Goal: Information Seeking & Learning: Learn about a topic

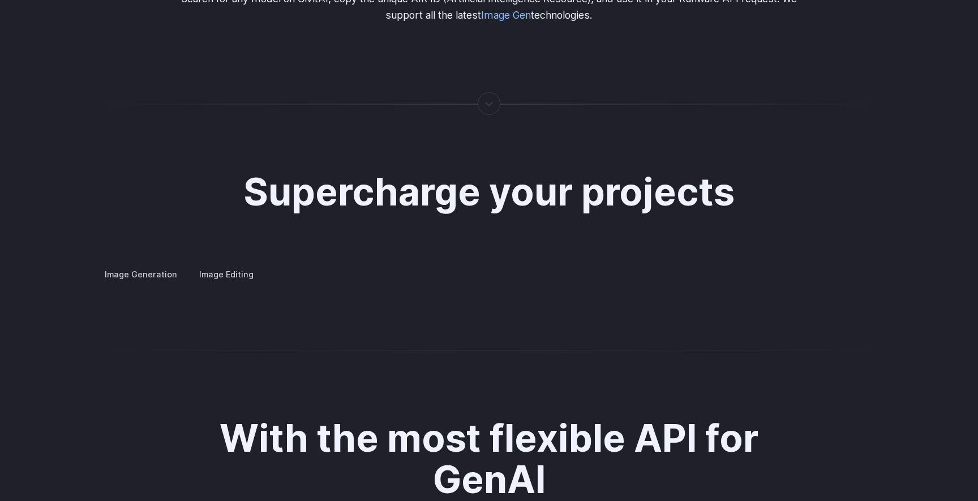
scroll to position [2155, 0]
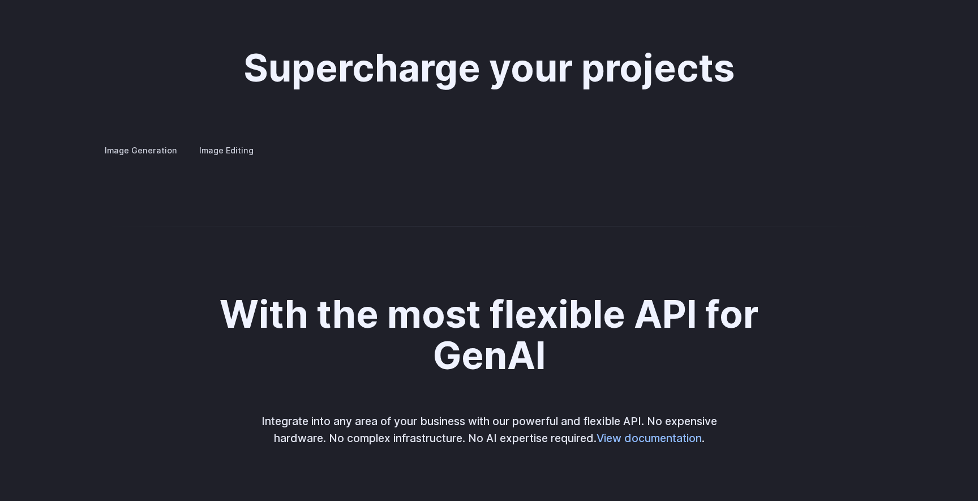
click at [0, 0] on details "Concept design Quickly ideate and polish new concepts, from character design, t…" at bounding box center [0, 0] width 0 height 0
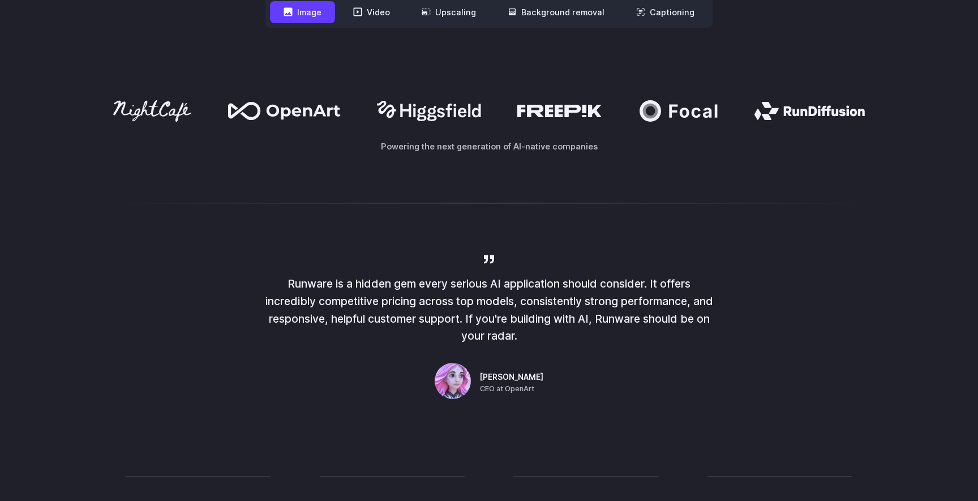
scroll to position [0, 0]
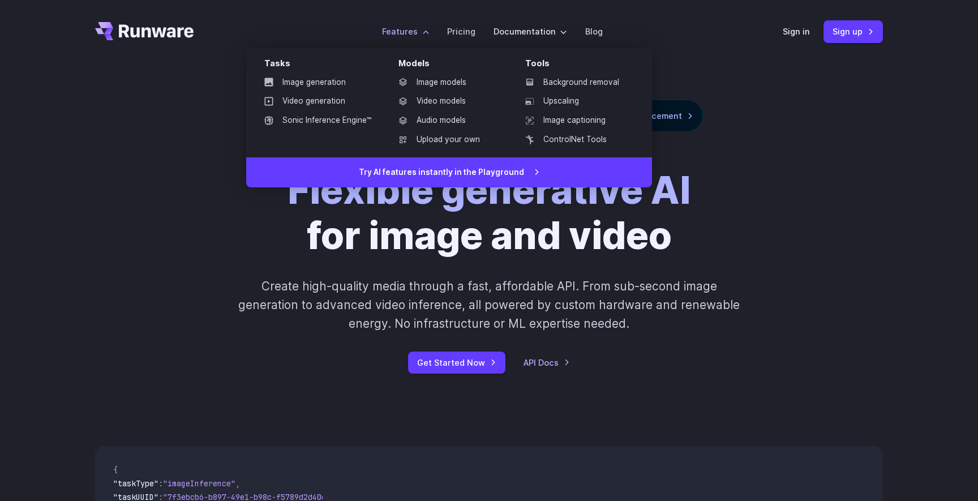
click at [419, 29] on label "Features" at bounding box center [405, 31] width 47 height 13
click at [421, 78] on link "Image models" at bounding box center [449, 82] width 118 height 17
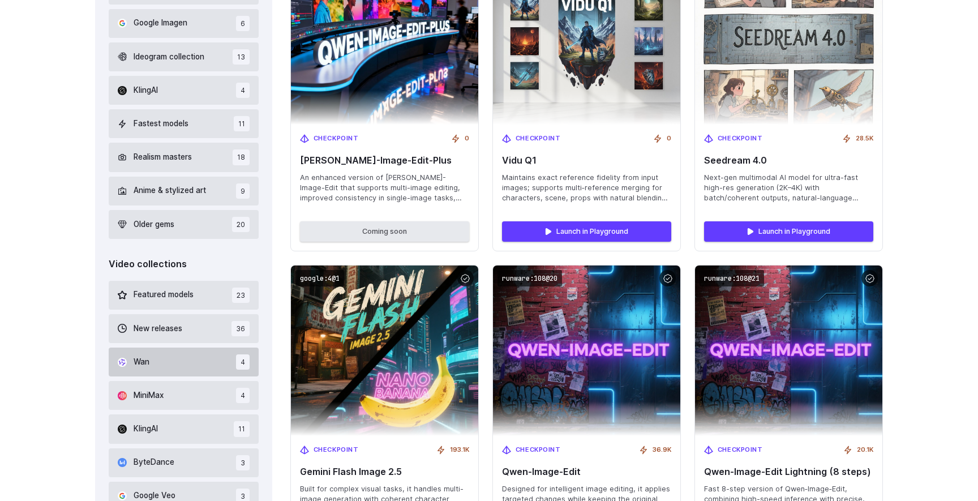
scroll to position [467, 0]
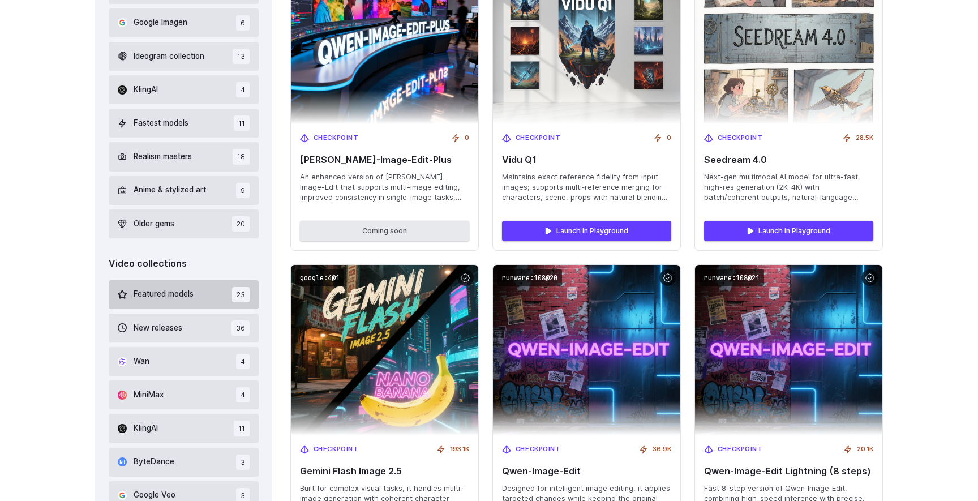
click at [196, 293] on button "Featured models 23" at bounding box center [184, 294] width 150 height 29
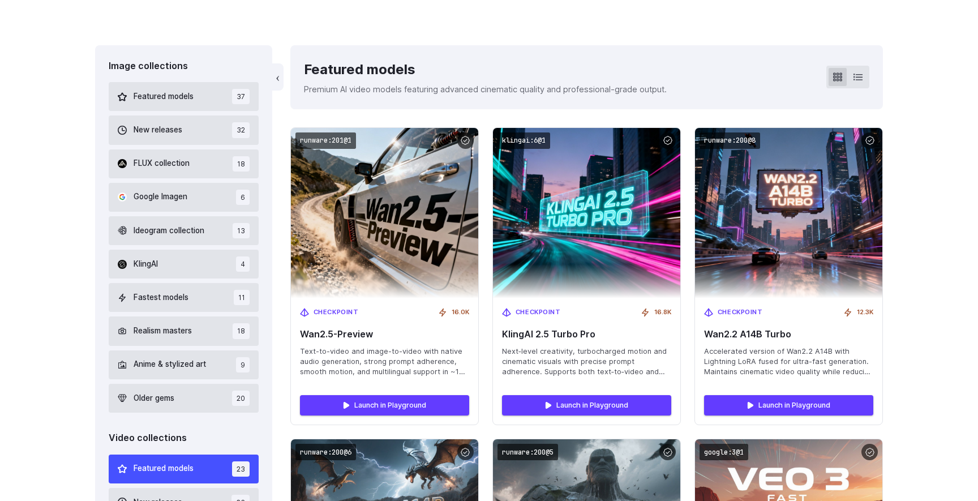
scroll to position [264, 0]
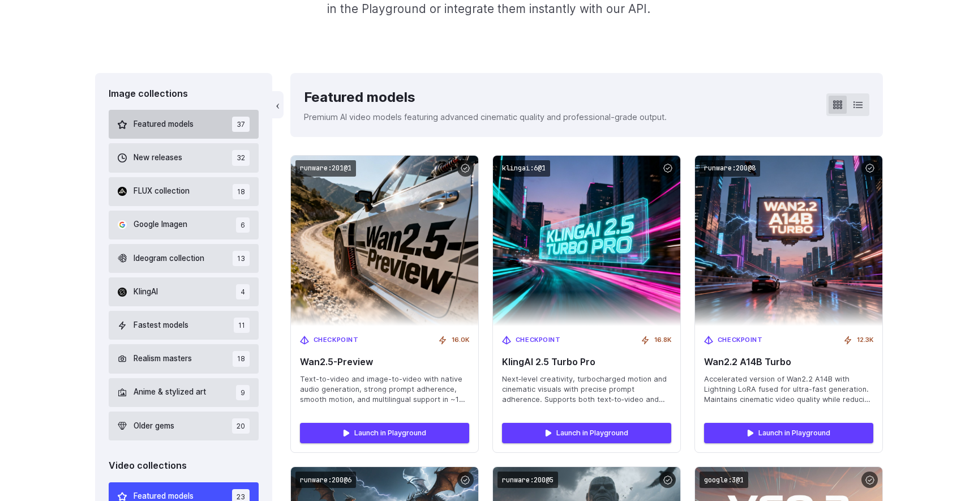
click at [217, 130] on button "Featured models 37" at bounding box center [184, 124] width 150 height 29
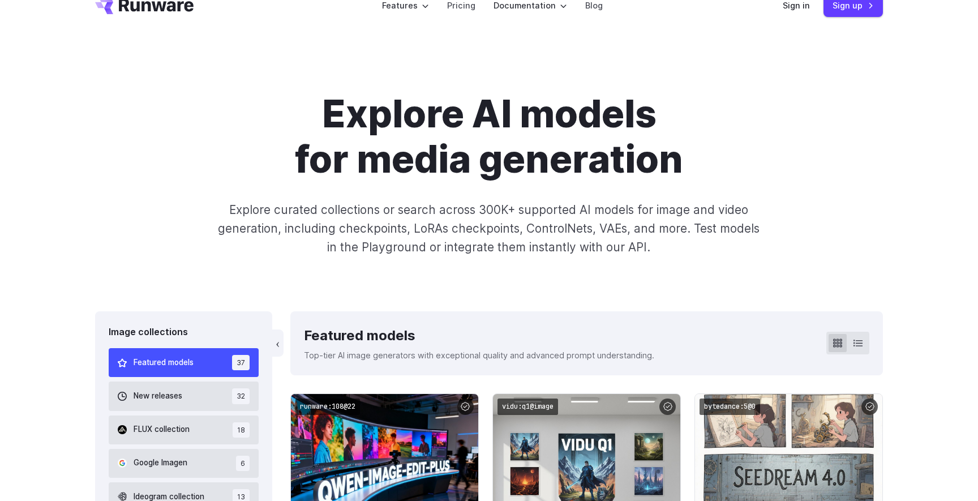
scroll to position [119, 0]
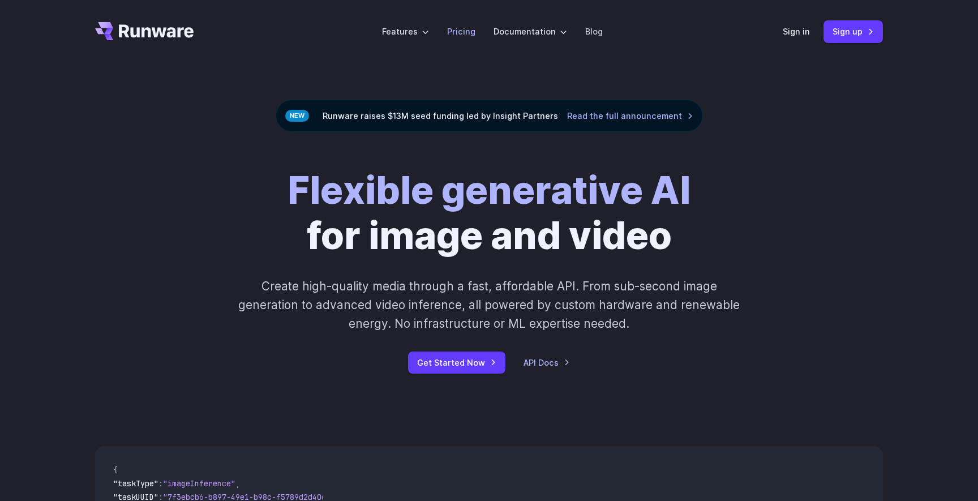
click at [463, 32] on link "Pricing" at bounding box center [461, 31] width 28 height 13
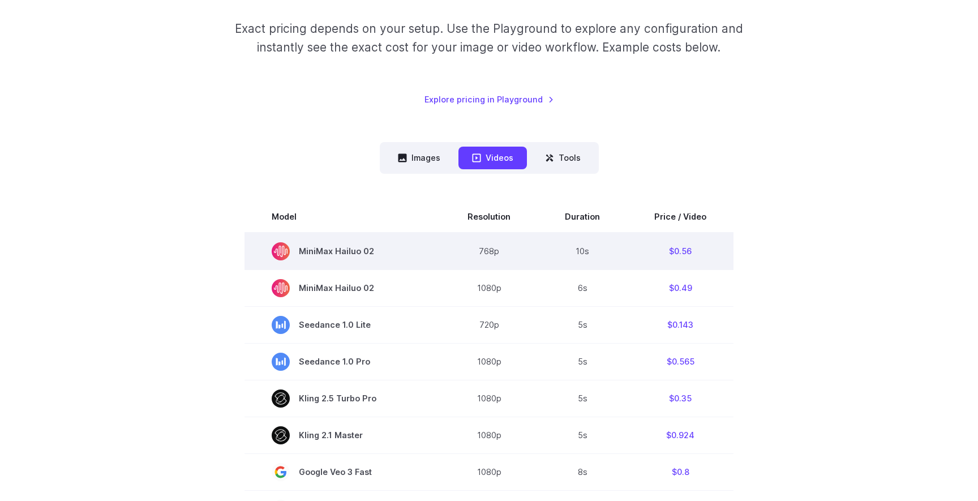
scroll to position [241, 0]
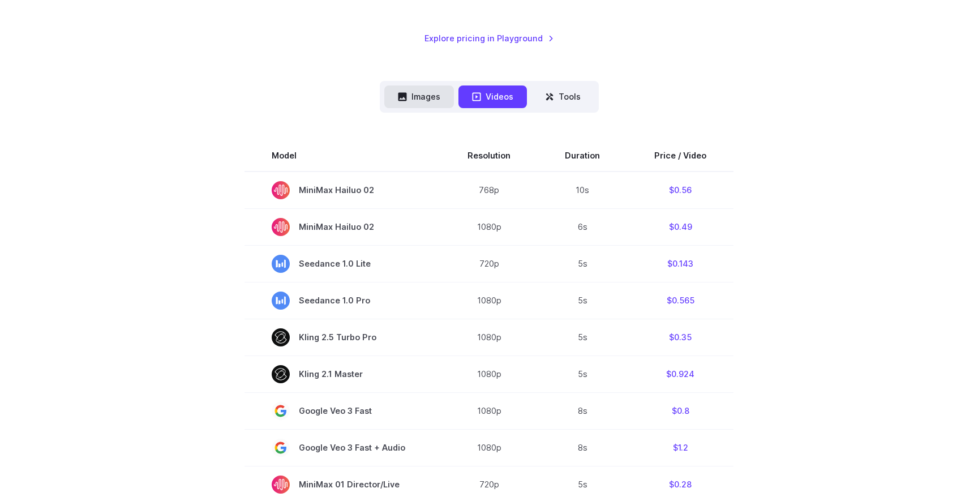
click at [417, 93] on button "Images" at bounding box center [419, 96] width 70 height 22
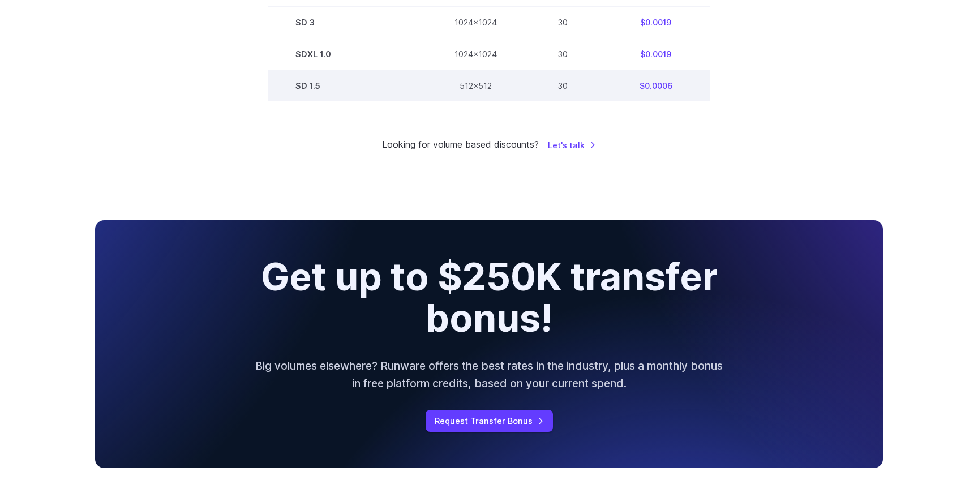
scroll to position [958, 0]
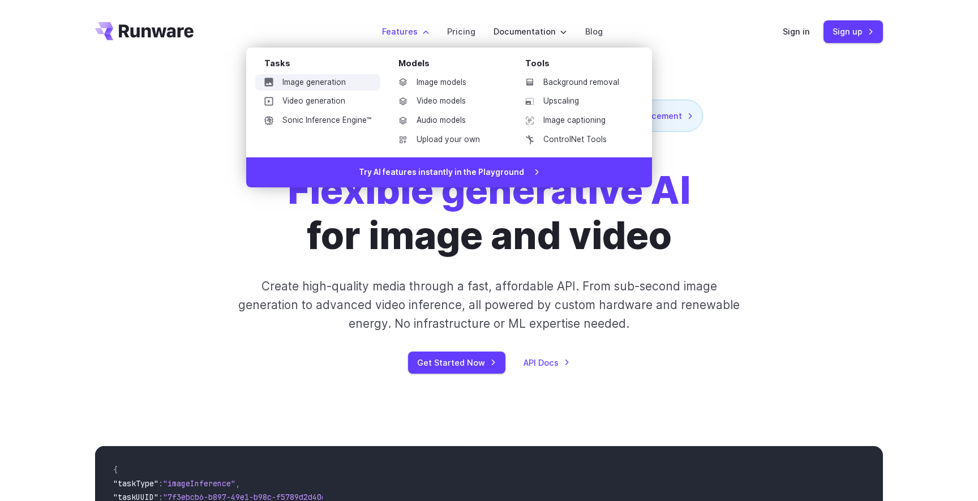
click at [315, 82] on link "Image generation" at bounding box center [317, 82] width 125 height 17
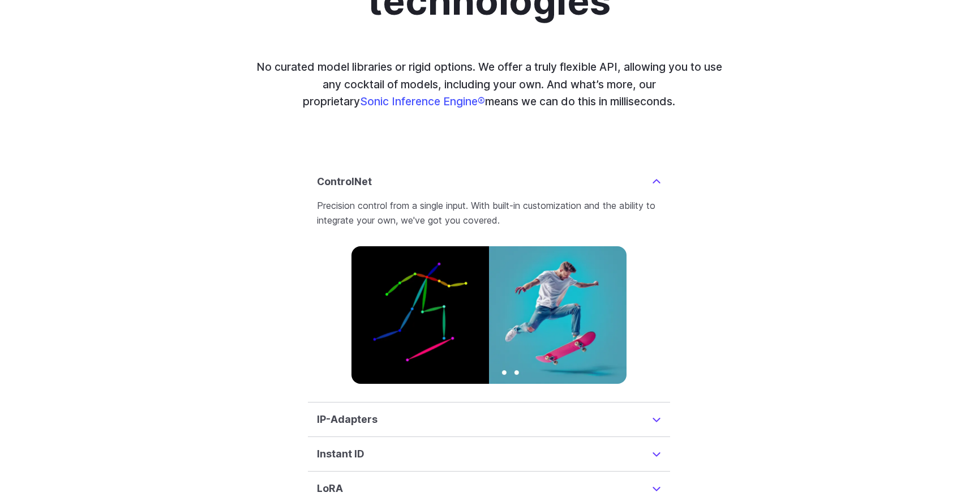
scroll to position [2877, 0]
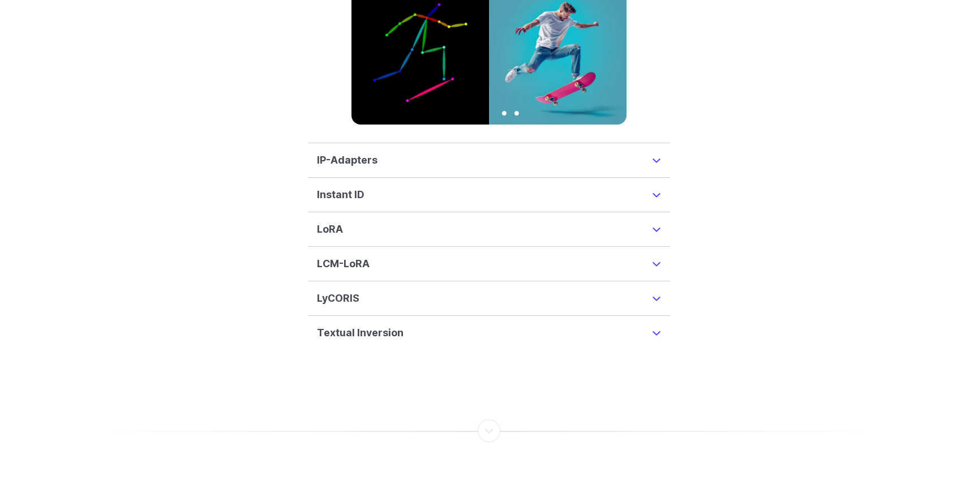
click at [350, 290] on h3 "LyCORIS" at bounding box center [338, 298] width 42 height 16
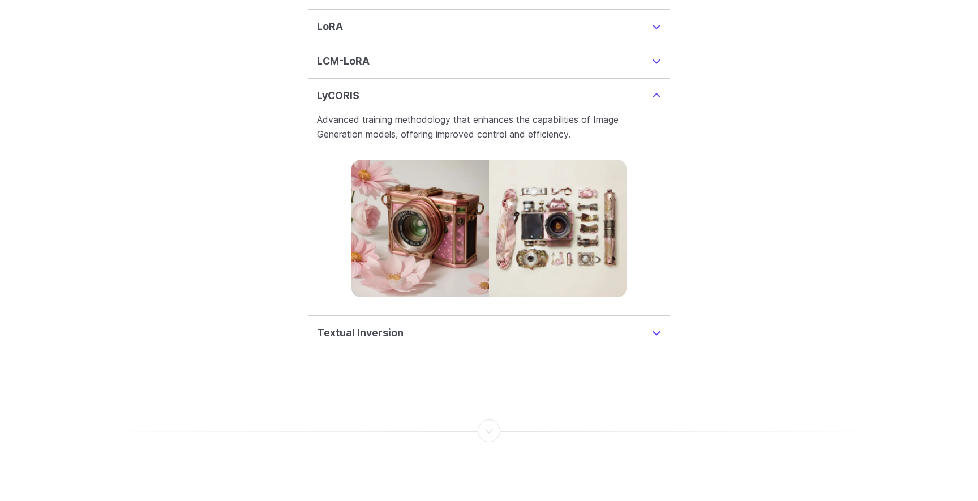
scroll to position [2869, 0]
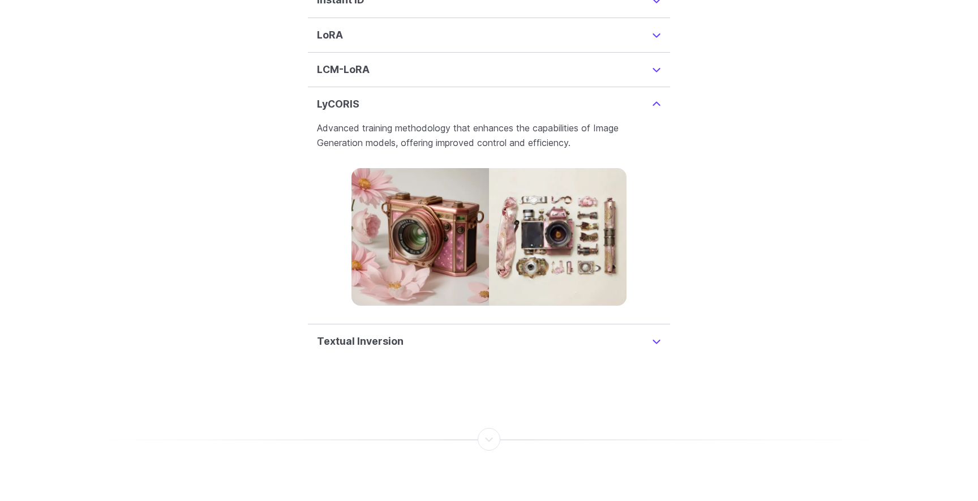
click at [345, 96] on h3 "LyCORIS" at bounding box center [338, 104] width 42 height 16
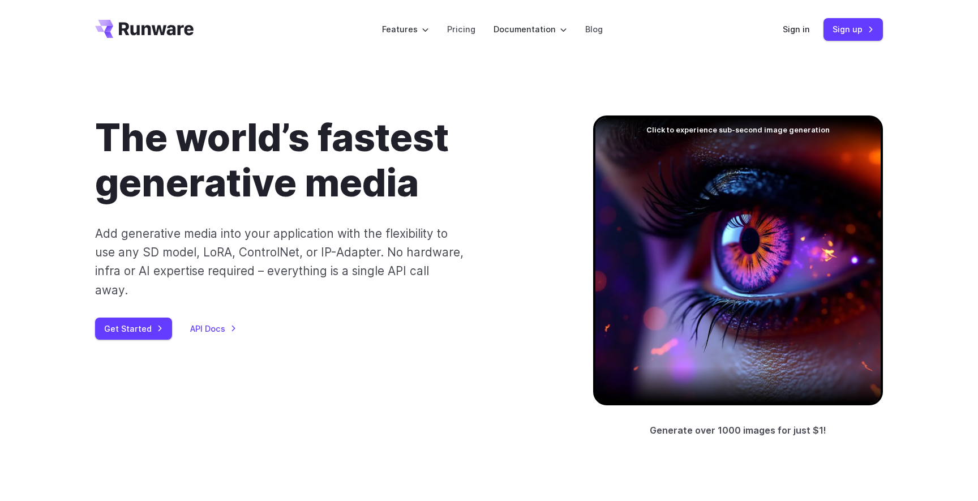
scroll to position [0, 0]
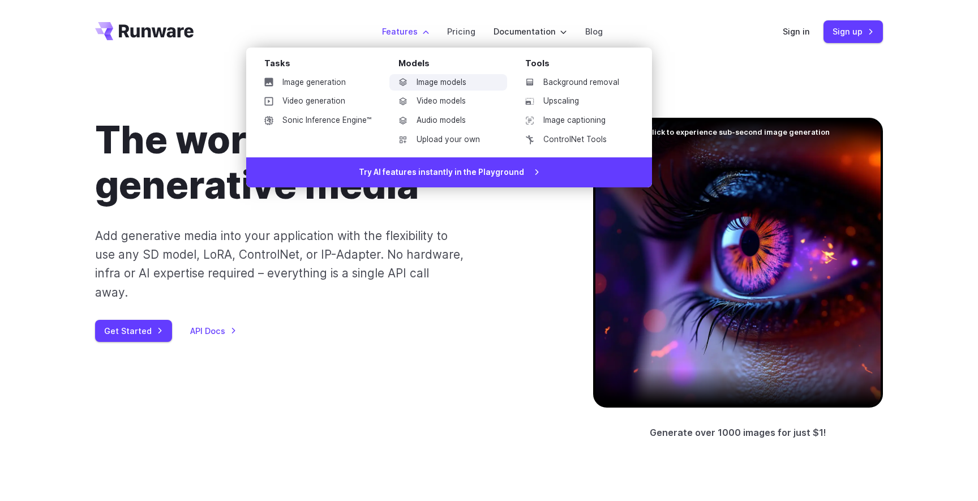
click at [414, 85] on link "Image models" at bounding box center [449, 82] width 118 height 17
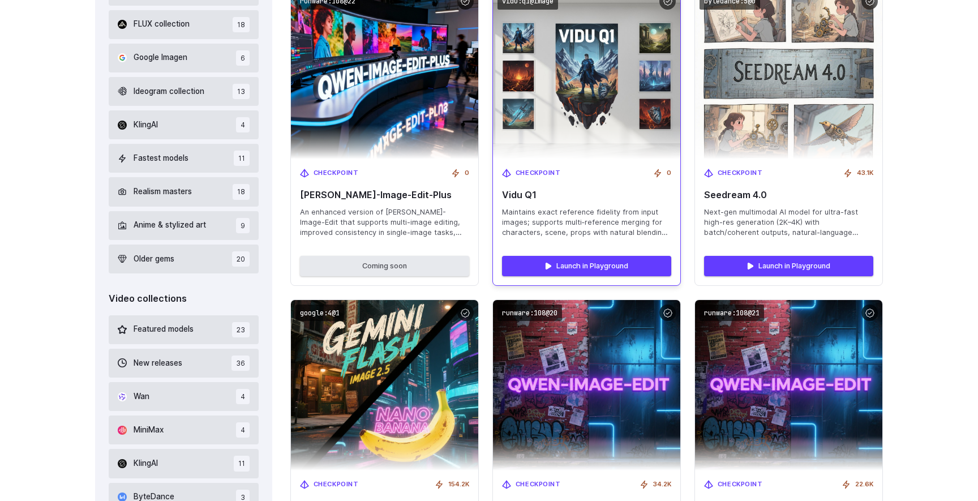
scroll to position [531, 0]
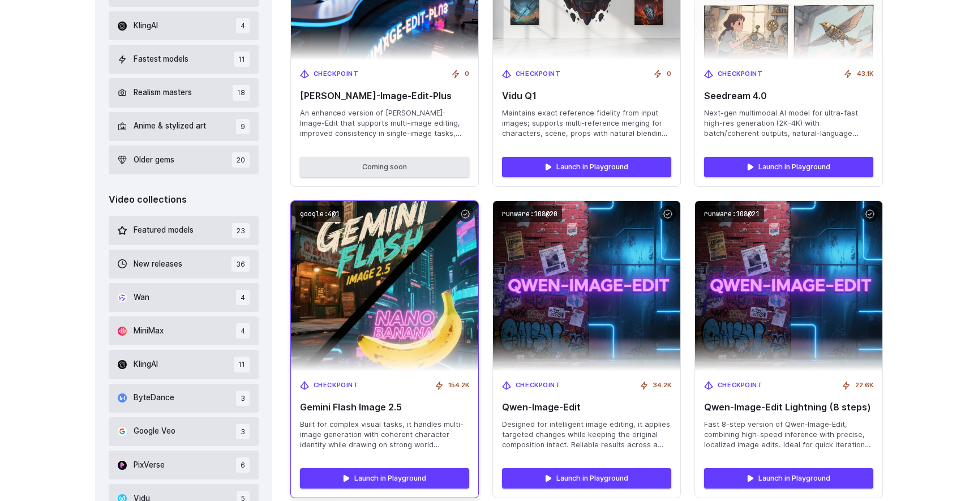
click at [441, 317] on img at bounding box center [384, 286] width 206 height 187
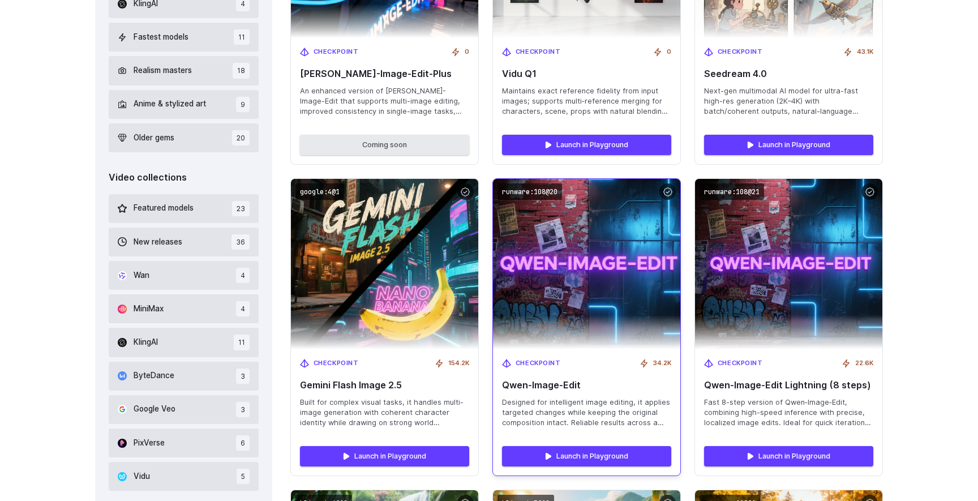
scroll to position [614, 0]
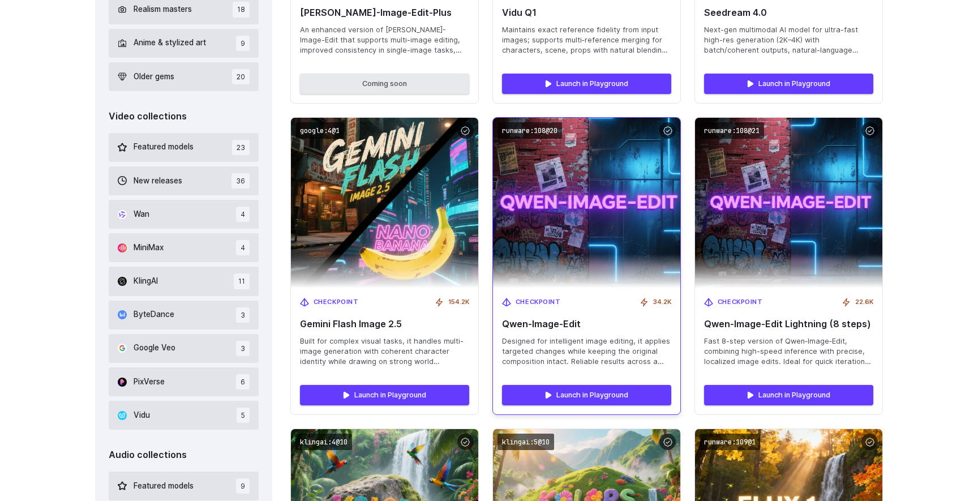
click at [536, 341] on span "Designed for intelligent image editing, it applies targeted changes while keepi…" at bounding box center [586, 351] width 169 height 31
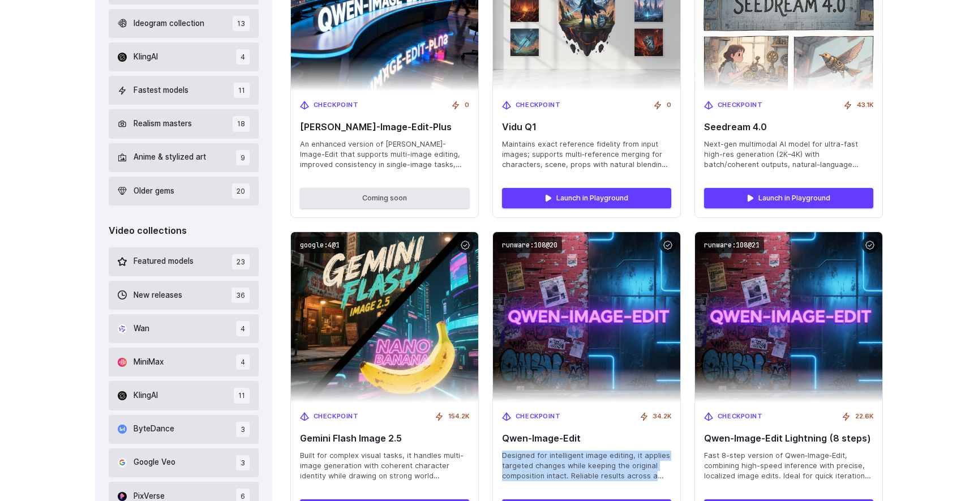
scroll to position [45, 0]
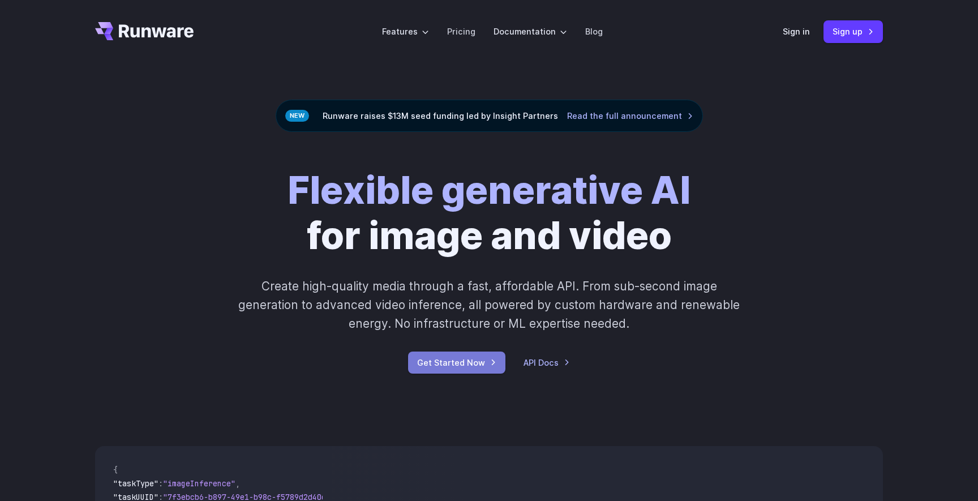
click at [456, 359] on link "Get Started Now" at bounding box center [456, 363] width 97 height 22
click at [534, 369] on link "API Docs" at bounding box center [547, 362] width 46 height 13
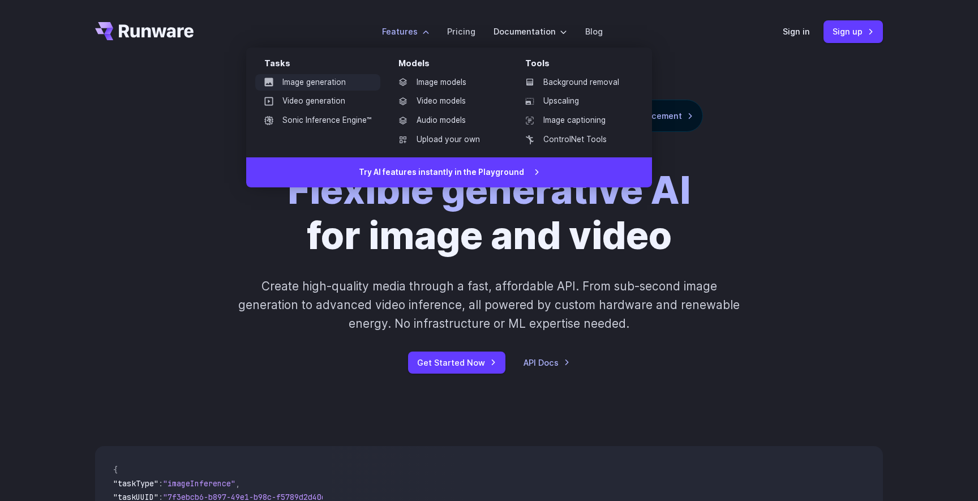
click at [343, 83] on link "Image generation" at bounding box center [317, 82] width 125 height 17
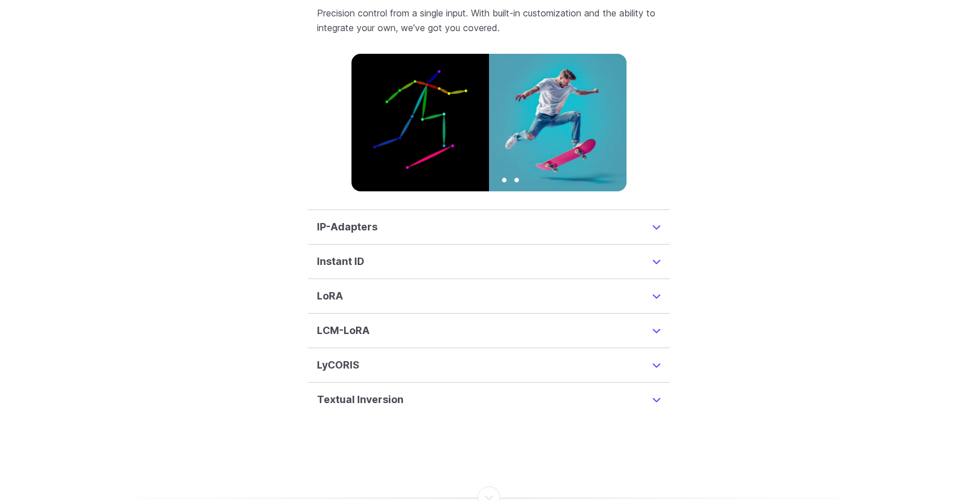
scroll to position [2868, 0]
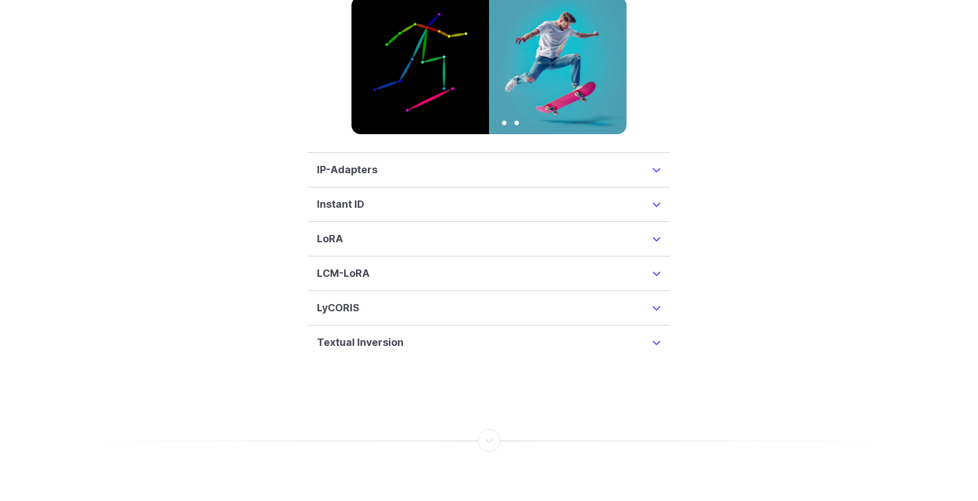
click at [332, 234] on details "[PERSON_NAME] enhance customization, acting as modifiers on a base checkpoint m…" at bounding box center [489, 239] width 362 height 35
click at [332, 231] on h3 "LoRA" at bounding box center [330, 239] width 26 height 16
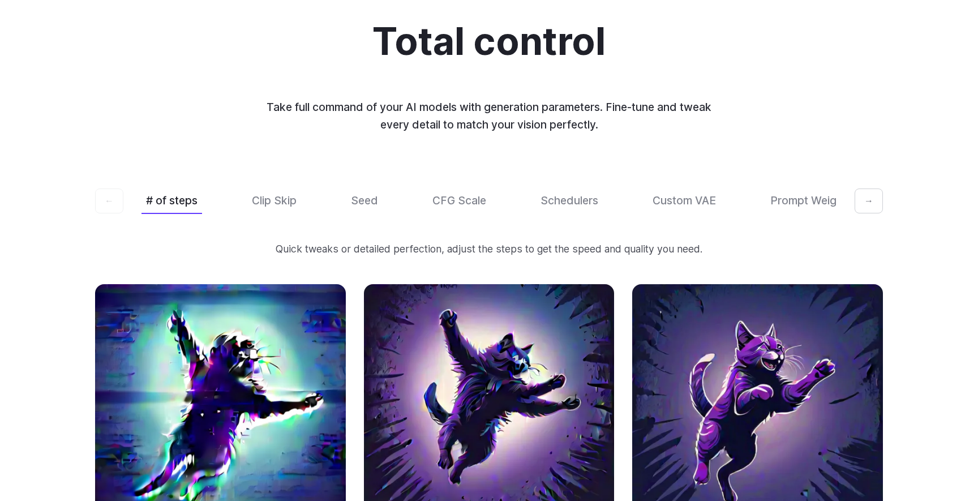
scroll to position [0, 24]
click at [862, 189] on button "→" at bounding box center [869, 201] width 28 height 25
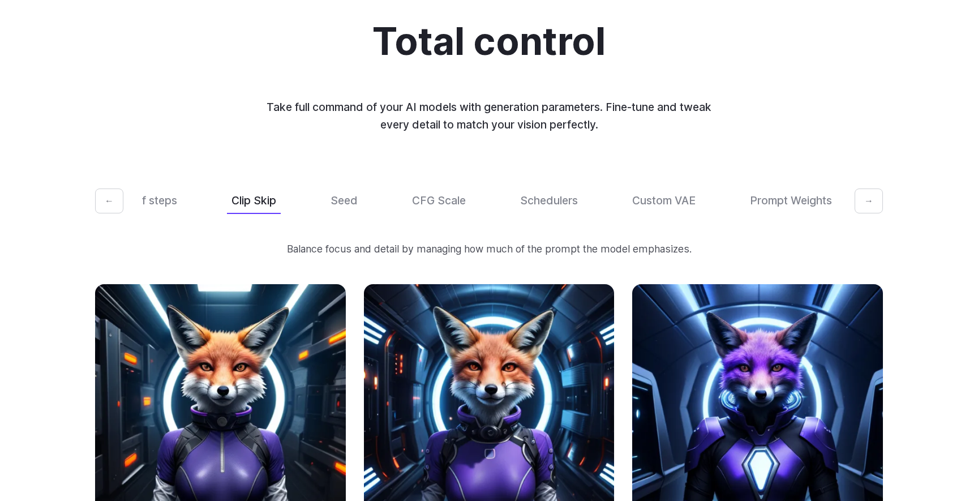
click at [862, 189] on button "→" at bounding box center [869, 201] width 28 height 25
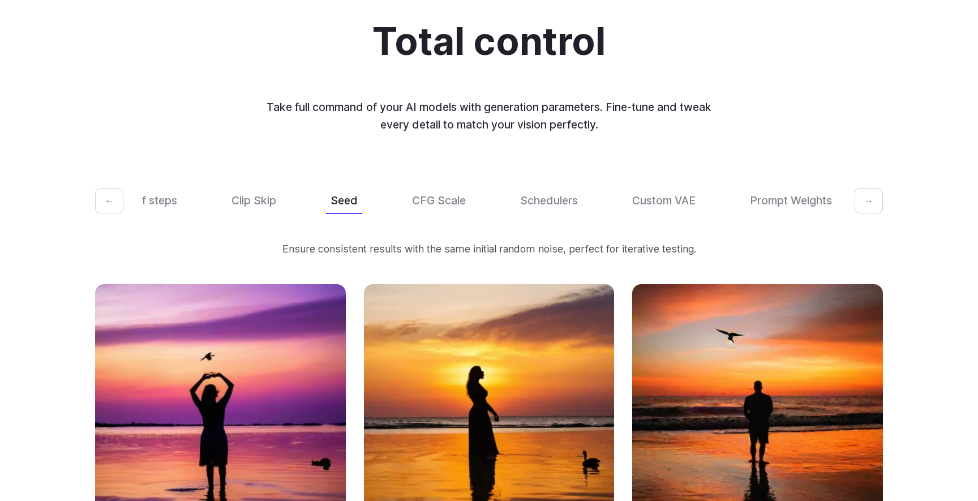
click at [862, 189] on button "→" at bounding box center [869, 201] width 28 height 25
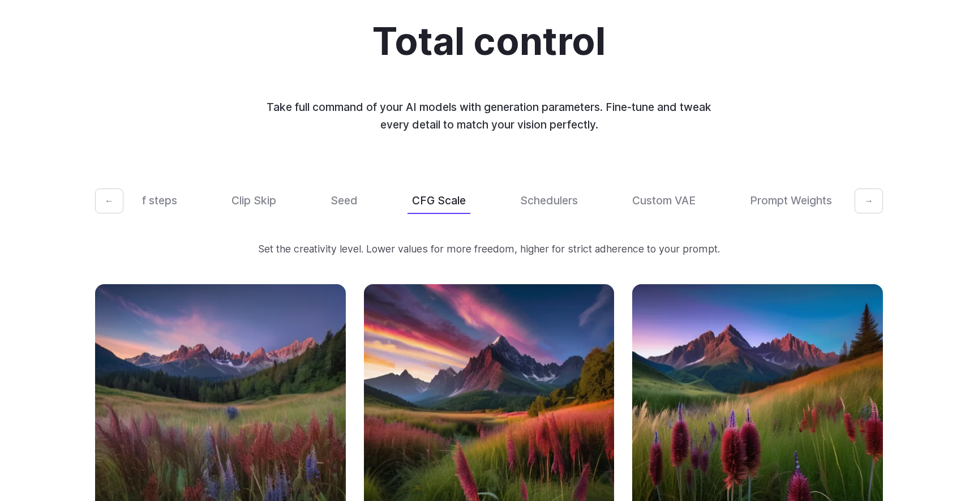
click at [862, 189] on button "→" at bounding box center [869, 201] width 28 height 25
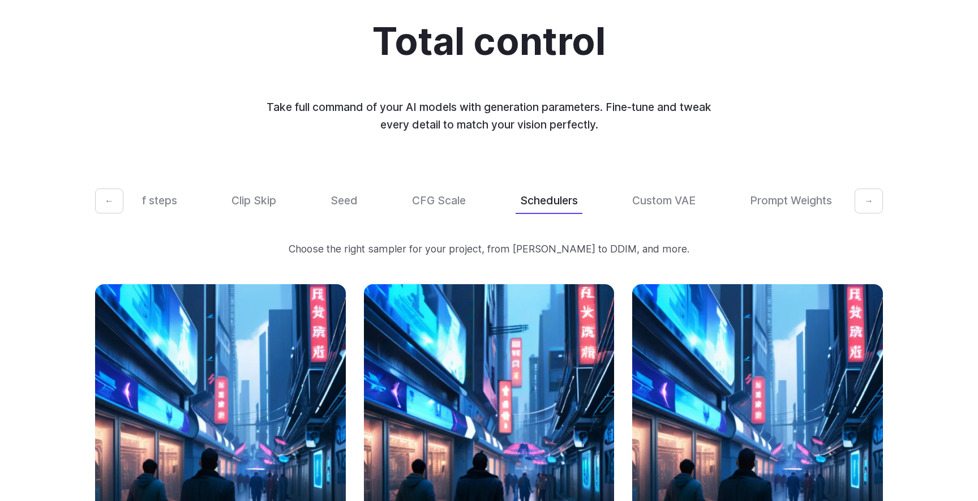
click at [862, 189] on button "→" at bounding box center [869, 201] width 28 height 25
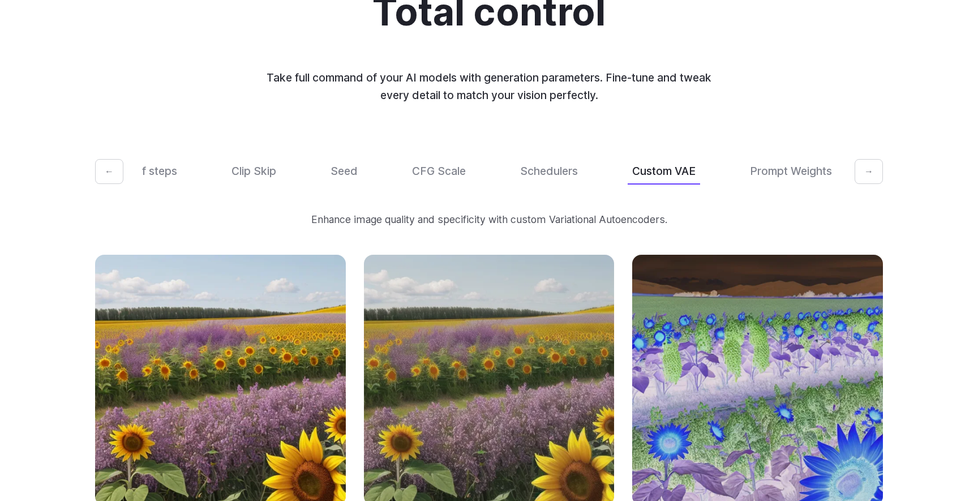
scroll to position [3394, 0]
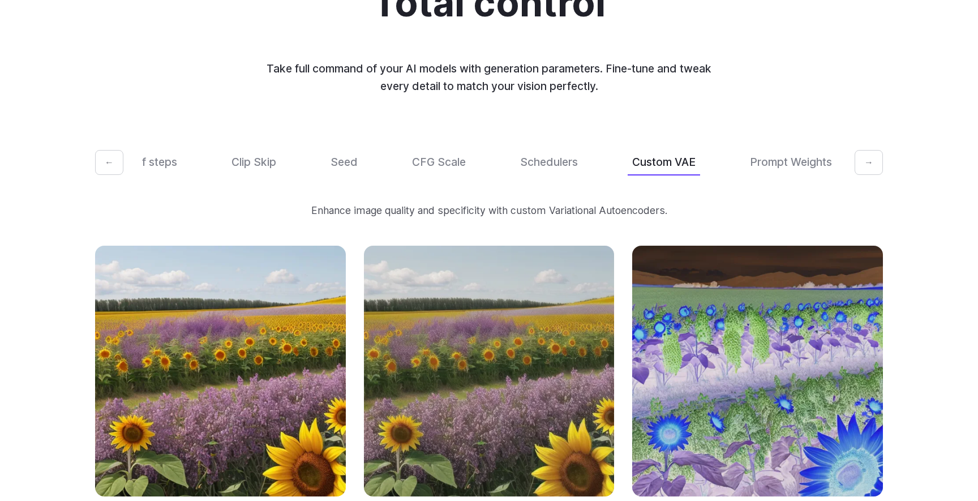
click at [860, 150] on button "→" at bounding box center [869, 162] width 28 height 25
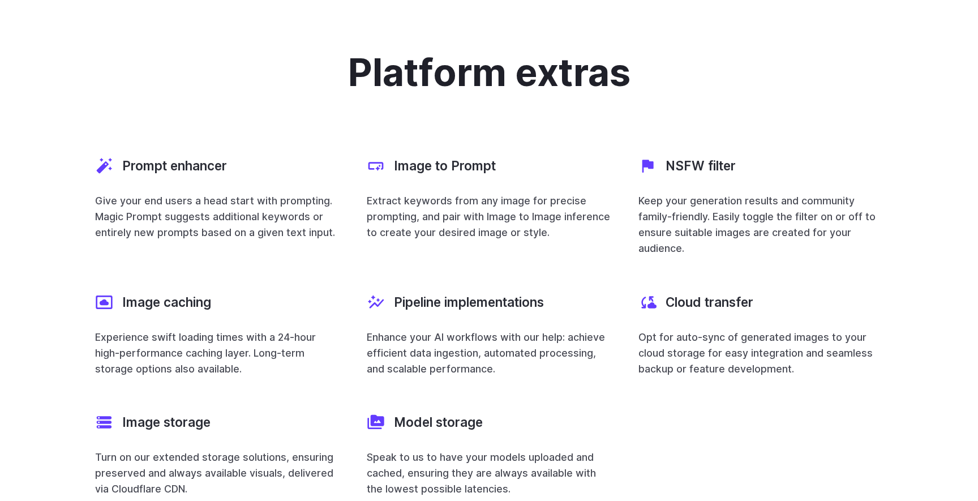
scroll to position [4055, 0]
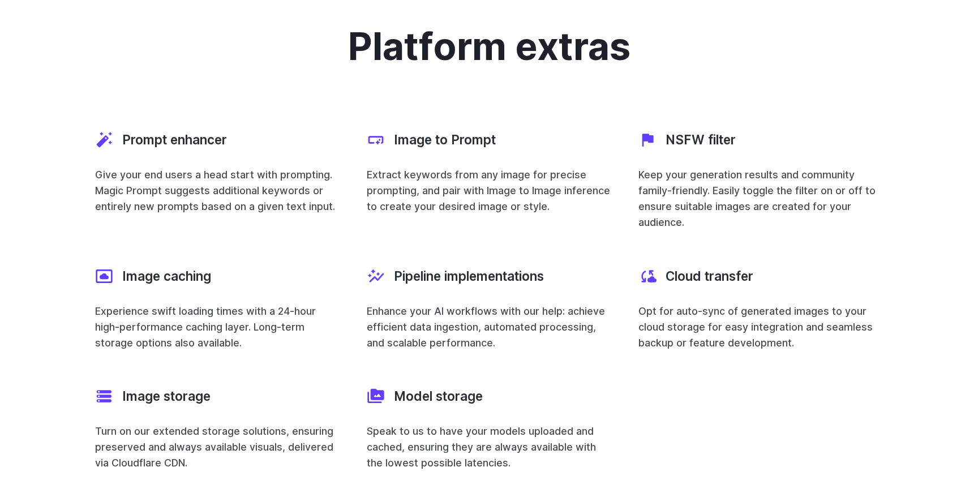
click at [143, 424] on p "Turn on our extended storage solutions, ensuring preserved and always available…" at bounding box center [217, 448] width 245 height 48
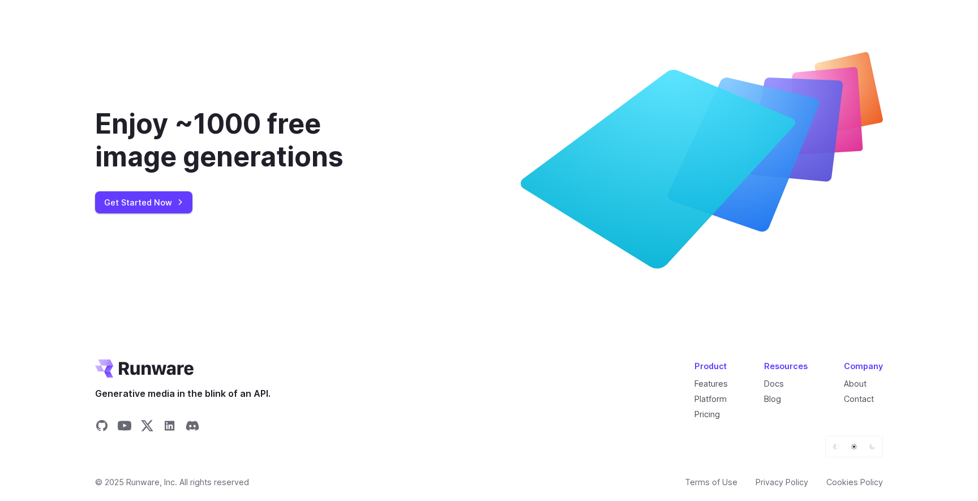
scroll to position [4535, 0]
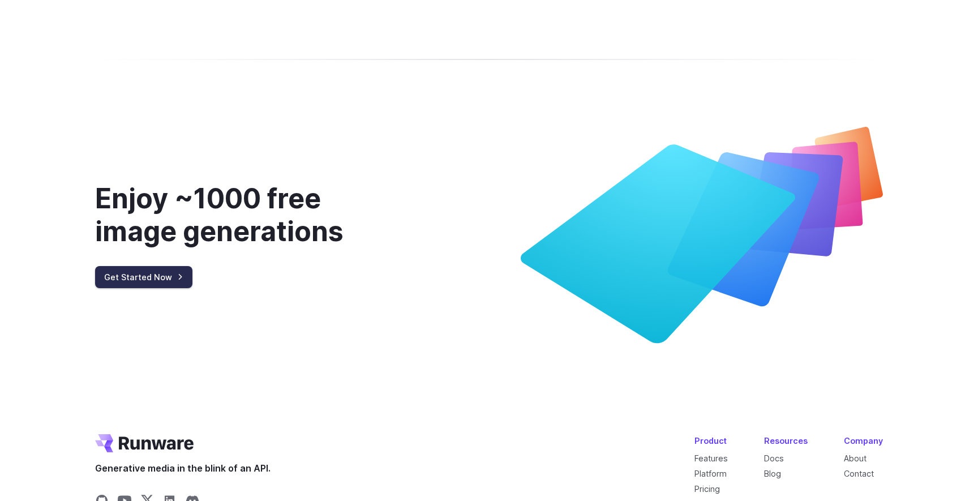
click at [159, 266] on link "Get Started Now" at bounding box center [143, 277] width 97 height 22
click at [291, 190] on div "Enjoy ~1000 free image generations" at bounding box center [249, 214] width 308 height 65
click at [247, 187] on div "Enjoy ~1000 free image generations" at bounding box center [249, 214] width 308 height 65
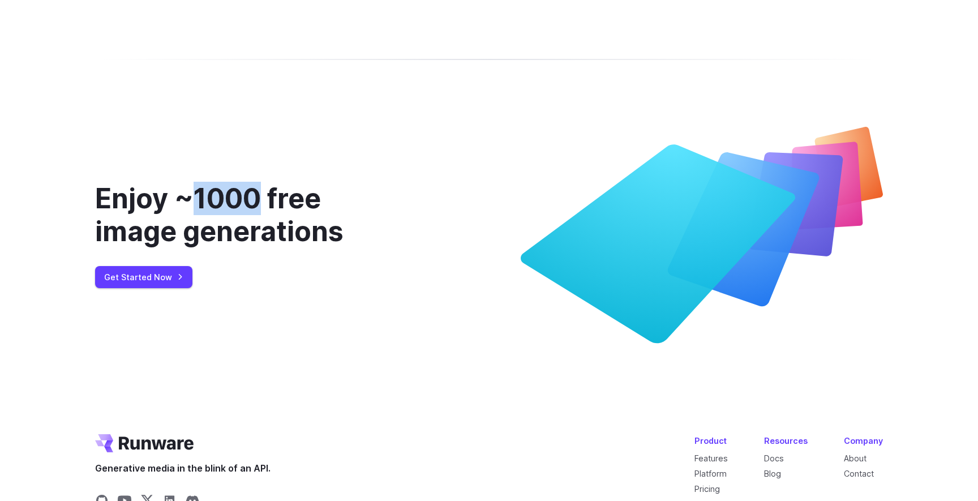
click at [179, 187] on div "Enjoy ~1000 free image generations" at bounding box center [249, 214] width 308 height 65
click at [139, 187] on div "Enjoy ~1000 free image generations" at bounding box center [249, 214] width 308 height 65
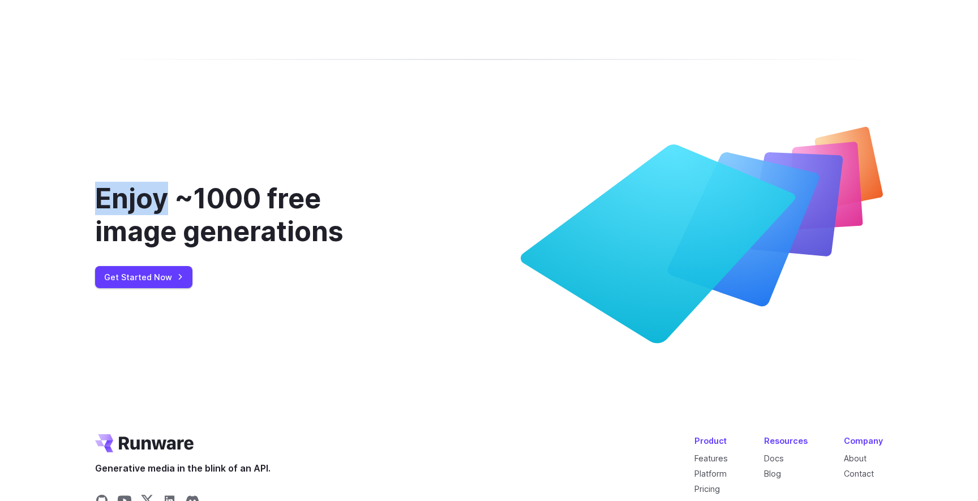
click at [175, 207] on div "Enjoy ~1000 free image generations" at bounding box center [249, 214] width 308 height 65
click at [161, 217] on div "Enjoy ~1000 free image generations" at bounding box center [249, 214] width 308 height 65
click at [195, 217] on div "Enjoy ~1000 free image generations" at bounding box center [249, 214] width 308 height 65
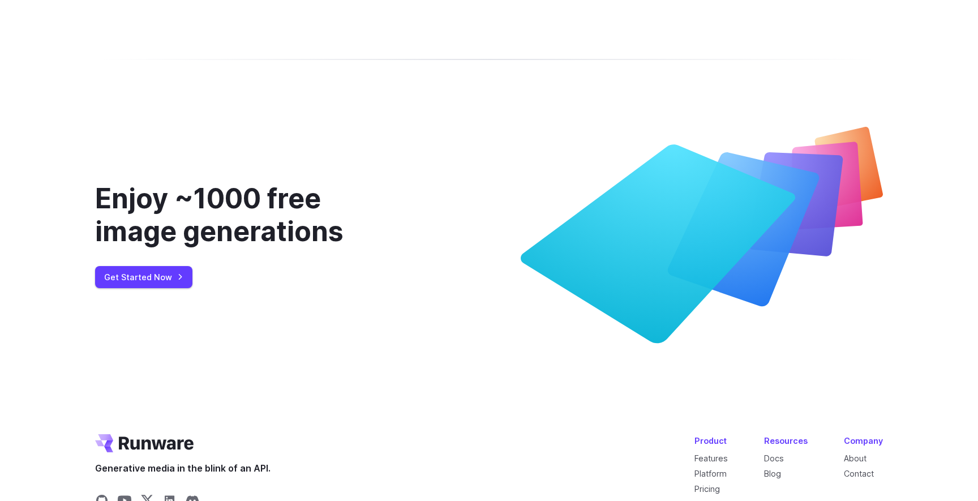
click at [195, 217] on div "Enjoy ~1000 free image generations" at bounding box center [249, 214] width 308 height 65
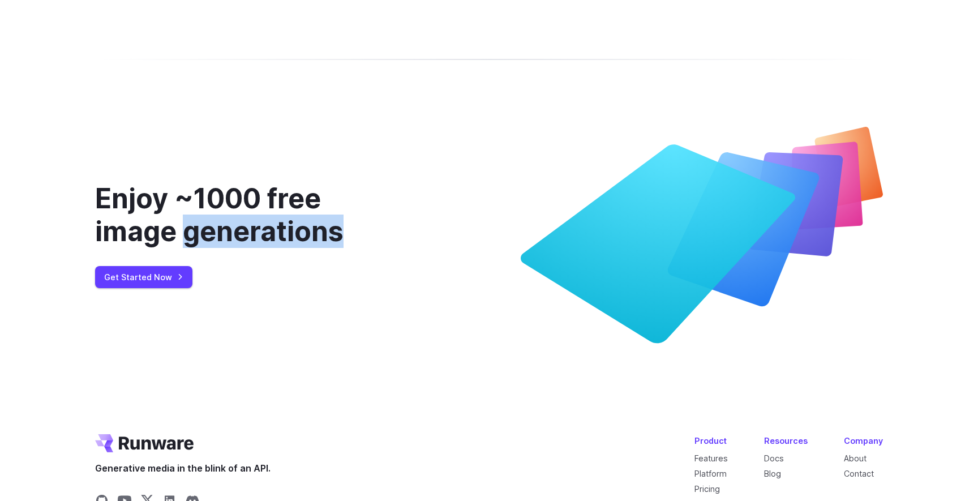
click at [181, 217] on div "Enjoy ~1000 free image generations" at bounding box center [249, 214] width 308 height 65
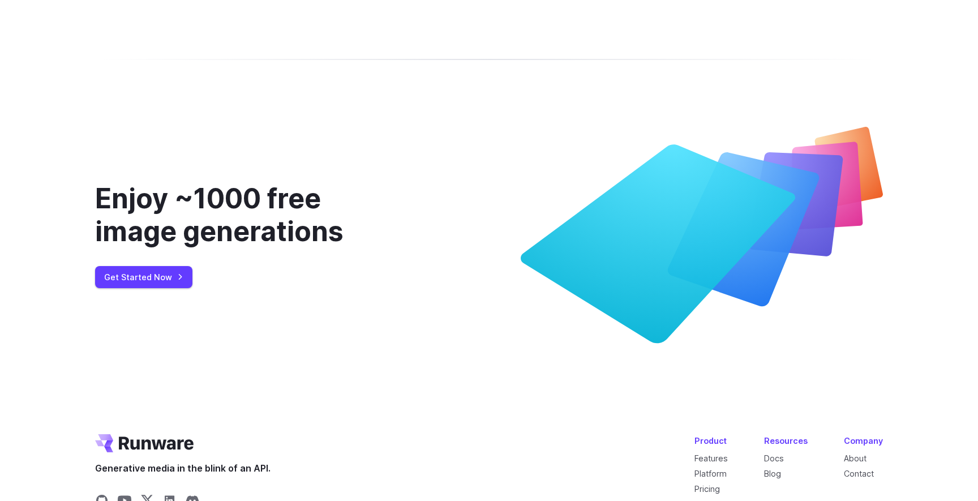
click at [181, 217] on div "Enjoy ~1000 free image generations" at bounding box center [249, 214] width 308 height 65
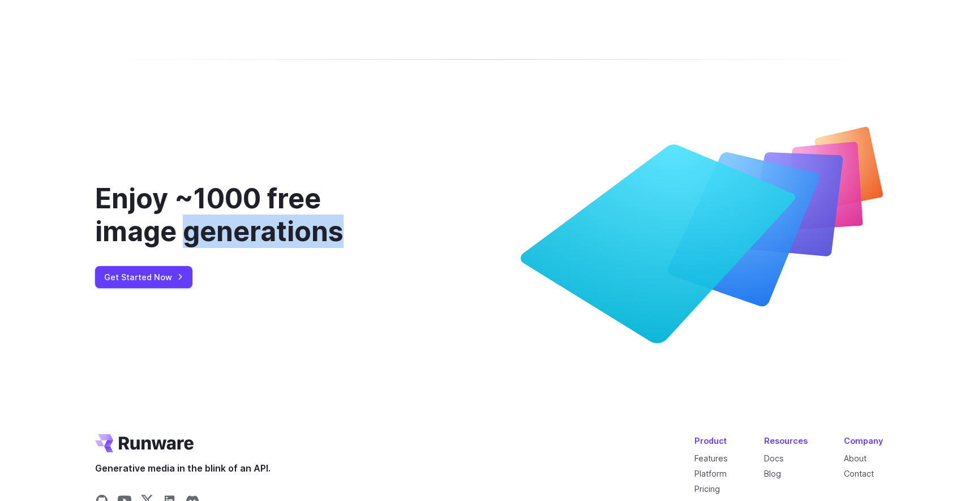
click at [175, 217] on div "Enjoy ~1000 free image generations" at bounding box center [249, 214] width 308 height 65
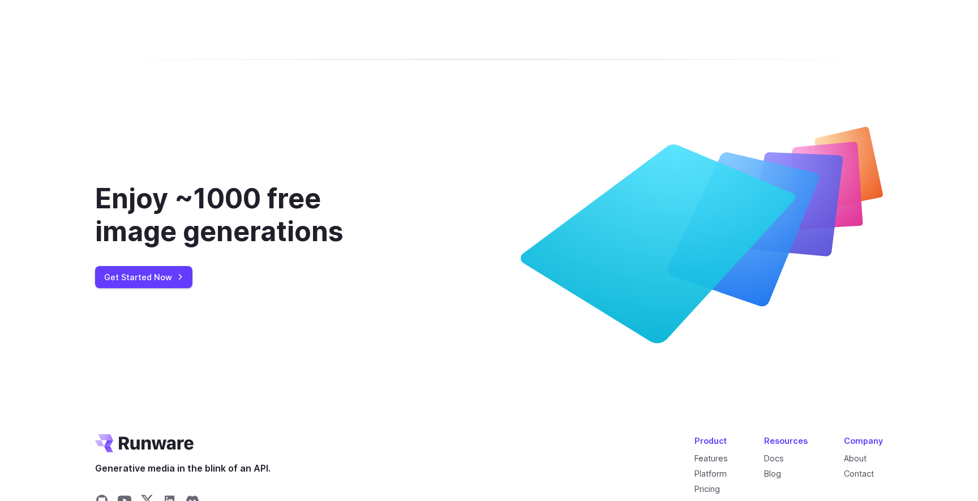
click at [175, 217] on div "Enjoy ~1000 free image generations" at bounding box center [249, 214] width 308 height 65
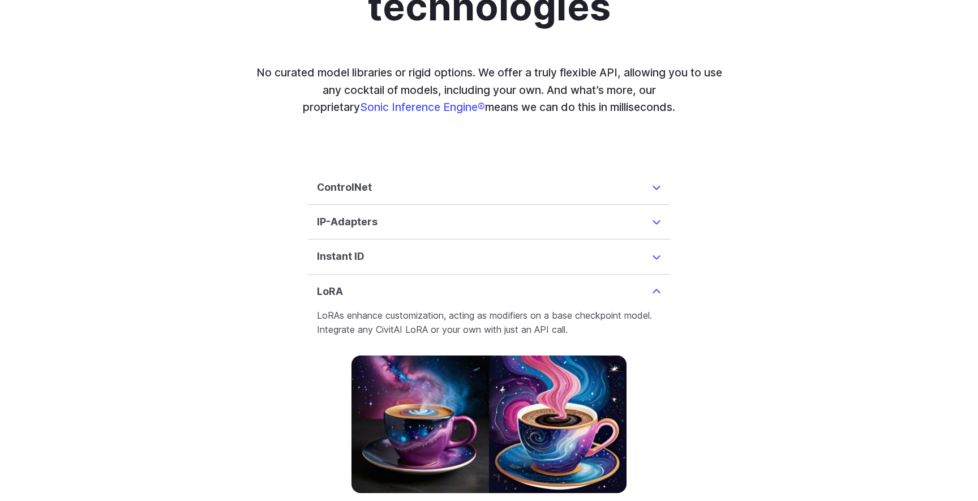
scroll to position [2856, 0]
